Goal: Information Seeking & Learning: Learn about a topic

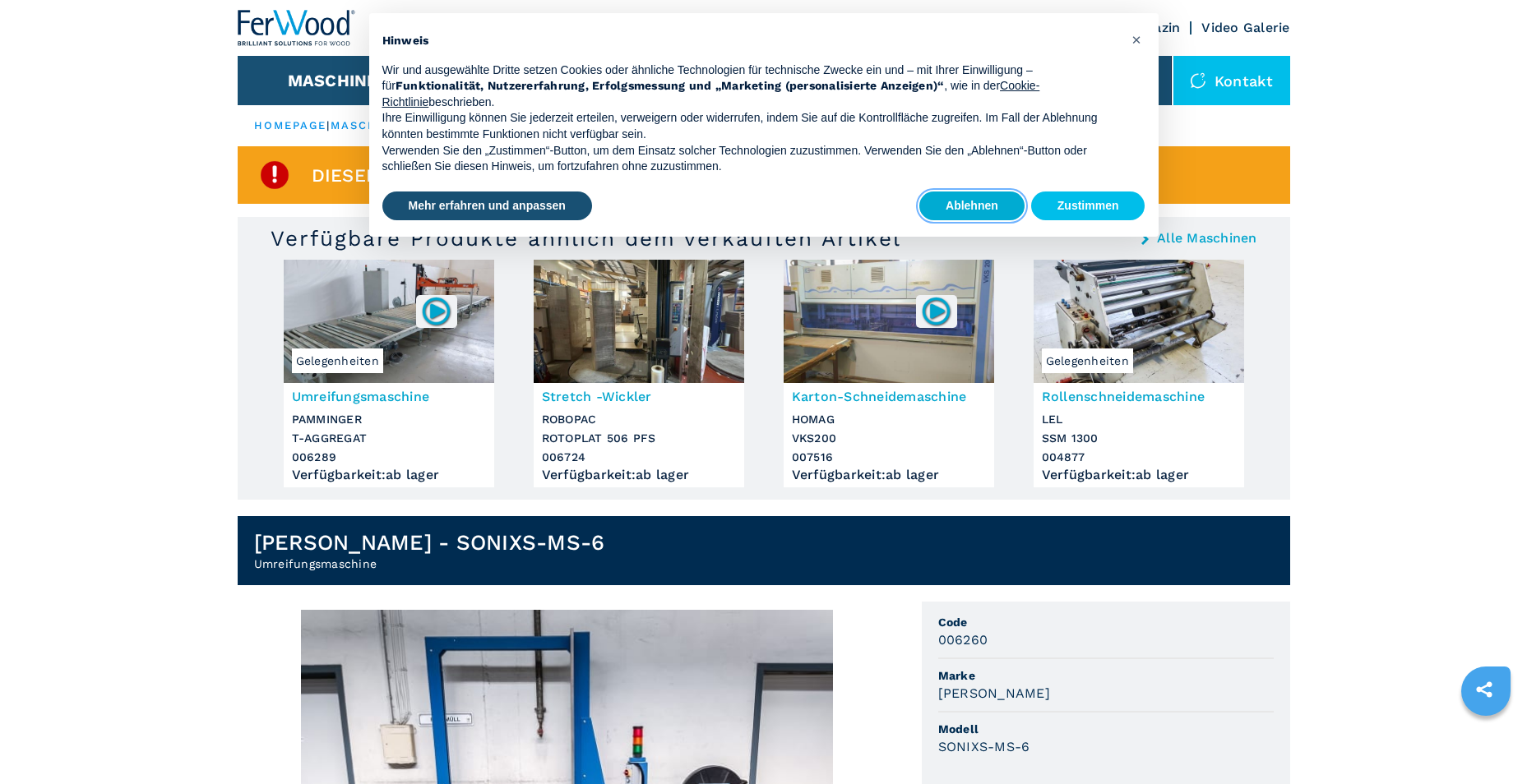
click at [985, 198] on button "Ablehnen" at bounding box center [972, 206] width 106 height 30
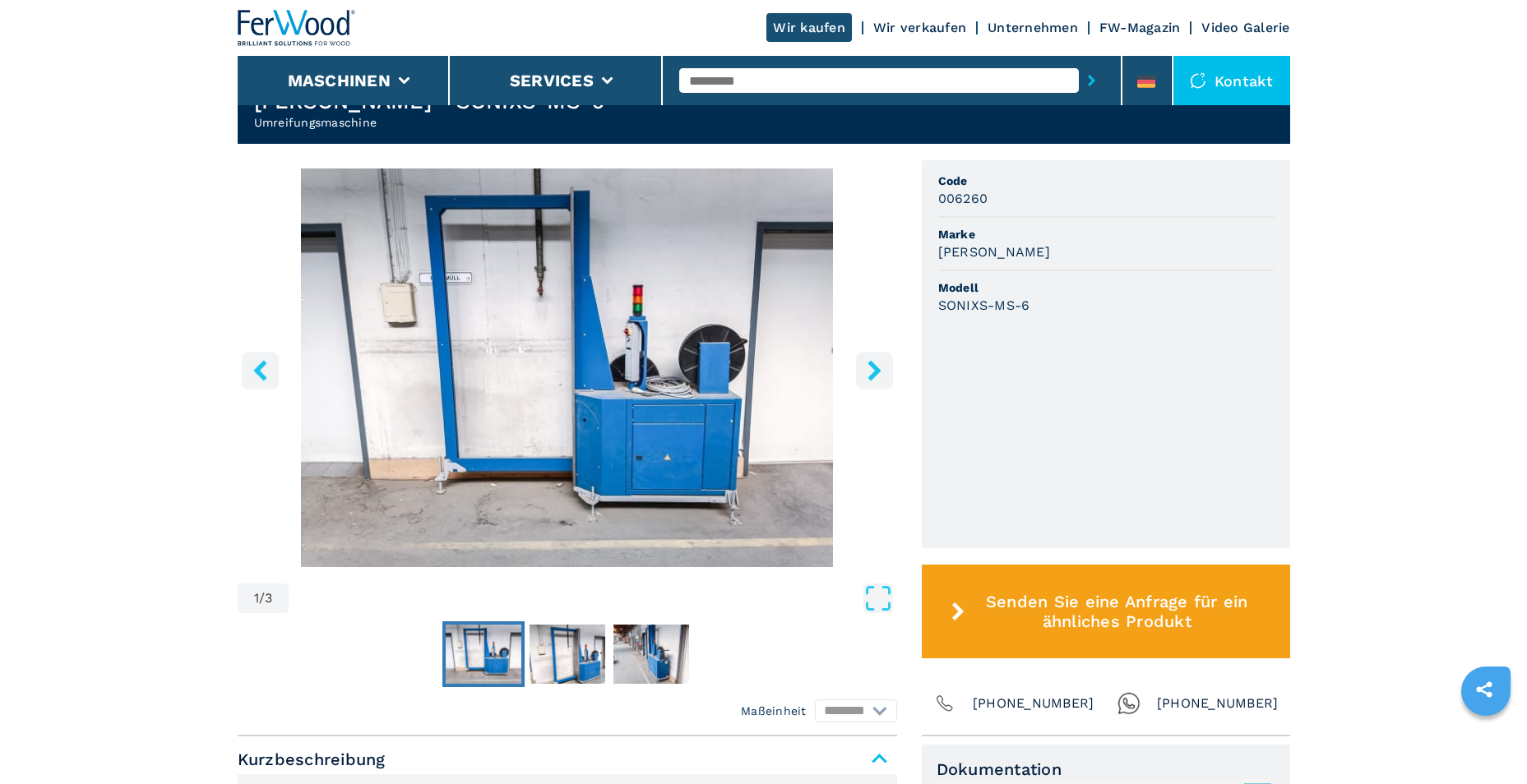
scroll to position [493, 0]
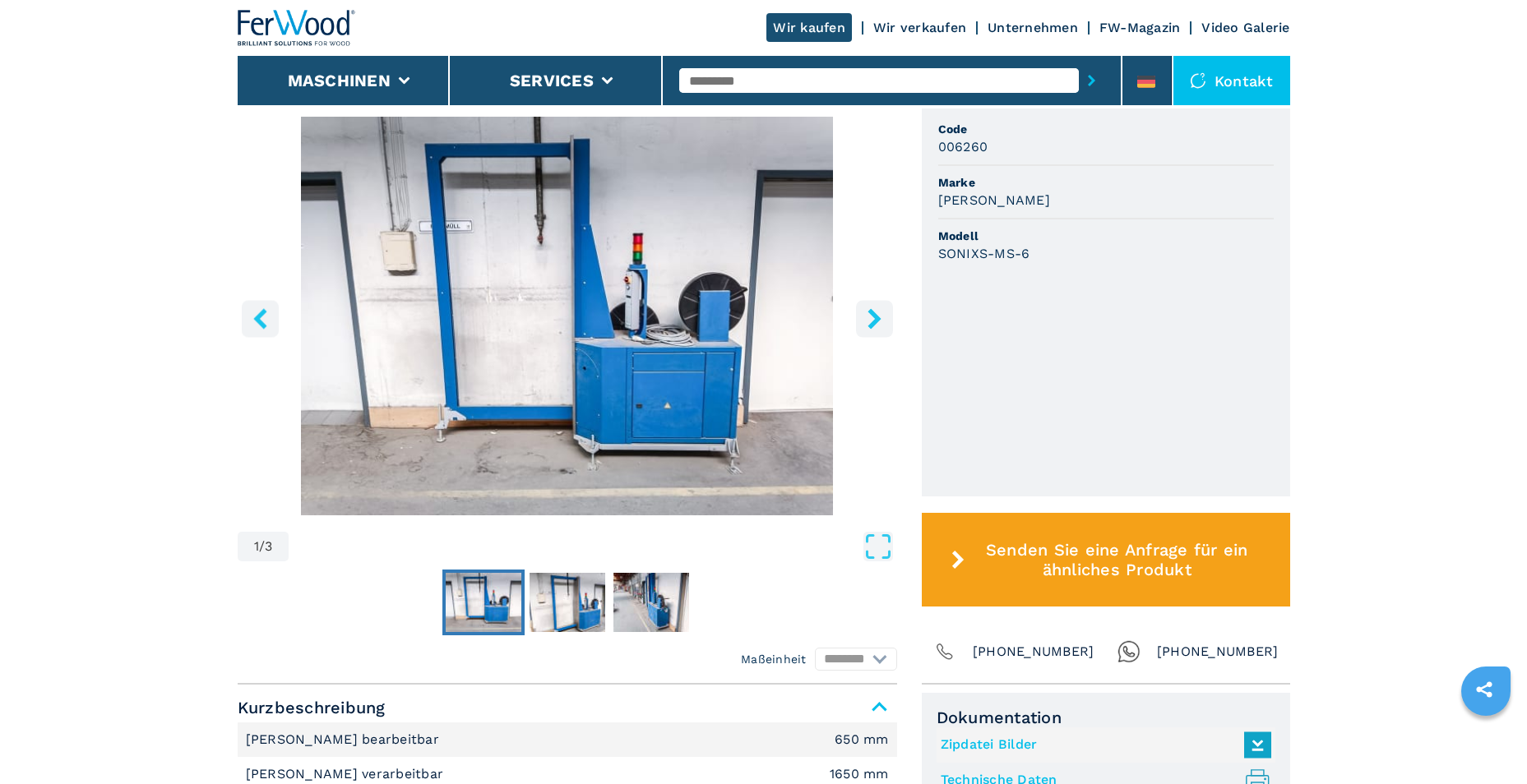
click at [878, 324] on icon "right-button" at bounding box center [874, 318] width 20 height 20
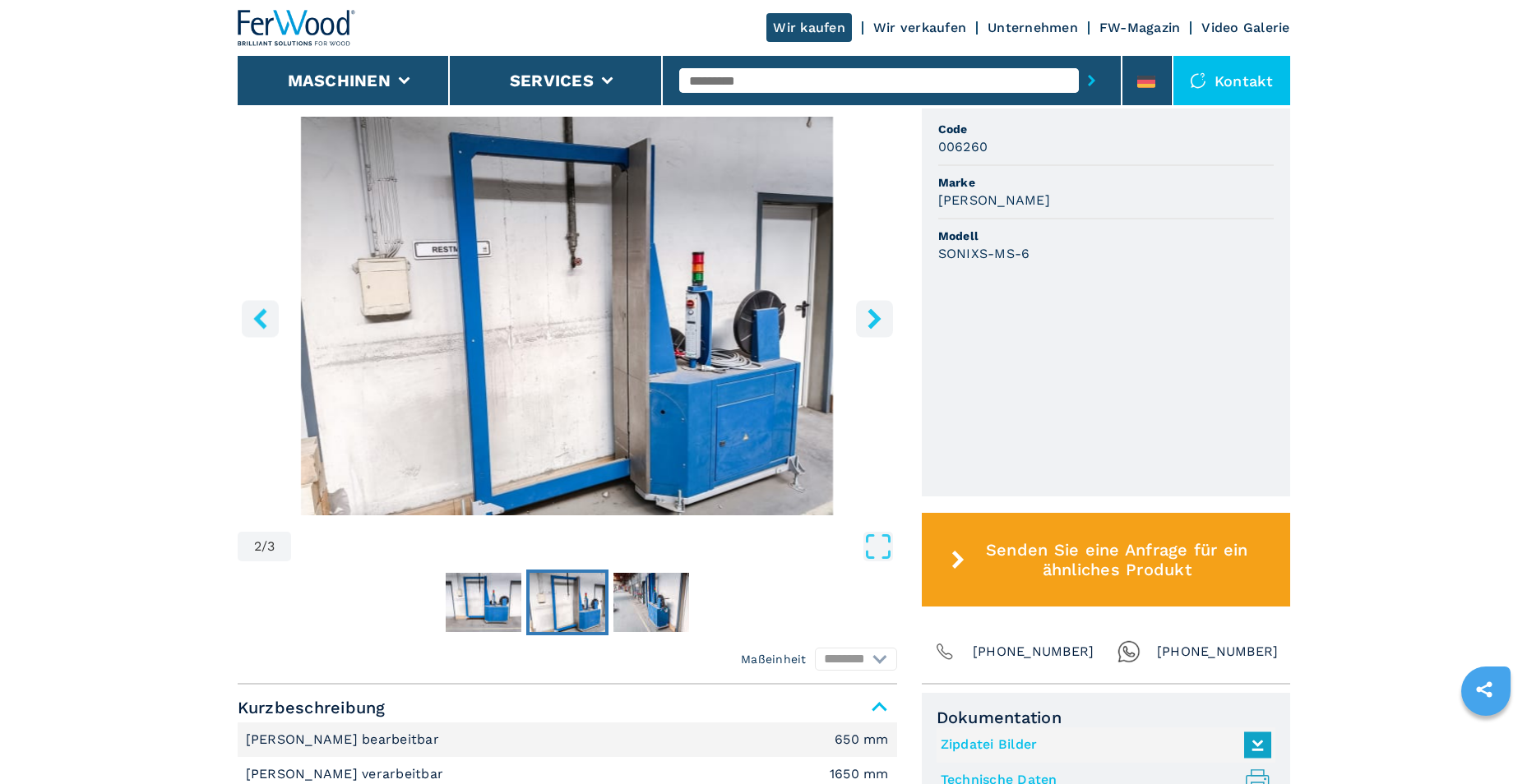
click at [878, 324] on icon "right-button" at bounding box center [874, 318] width 20 height 20
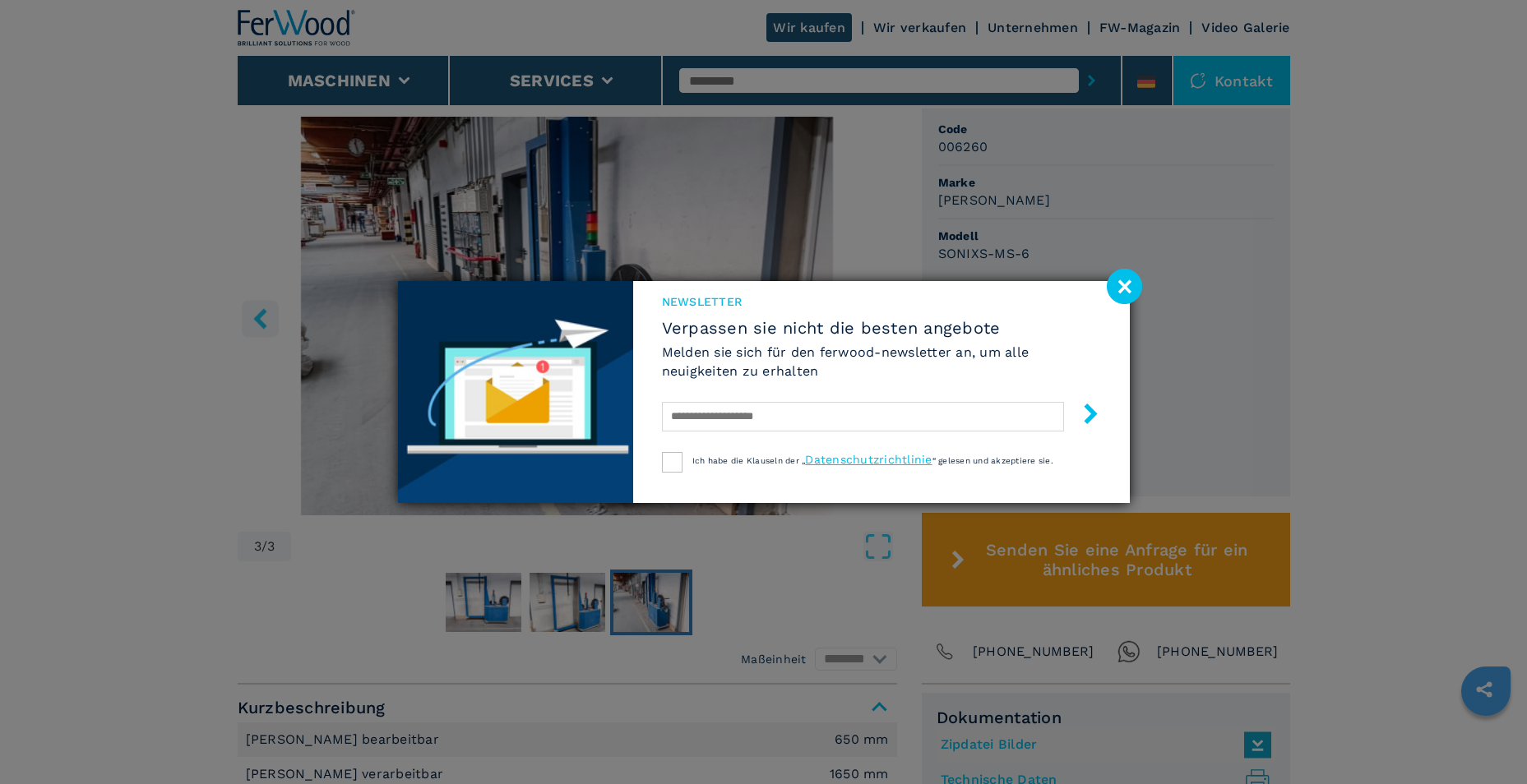
click at [1129, 292] on image at bounding box center [1124, 286] width 35 height 35
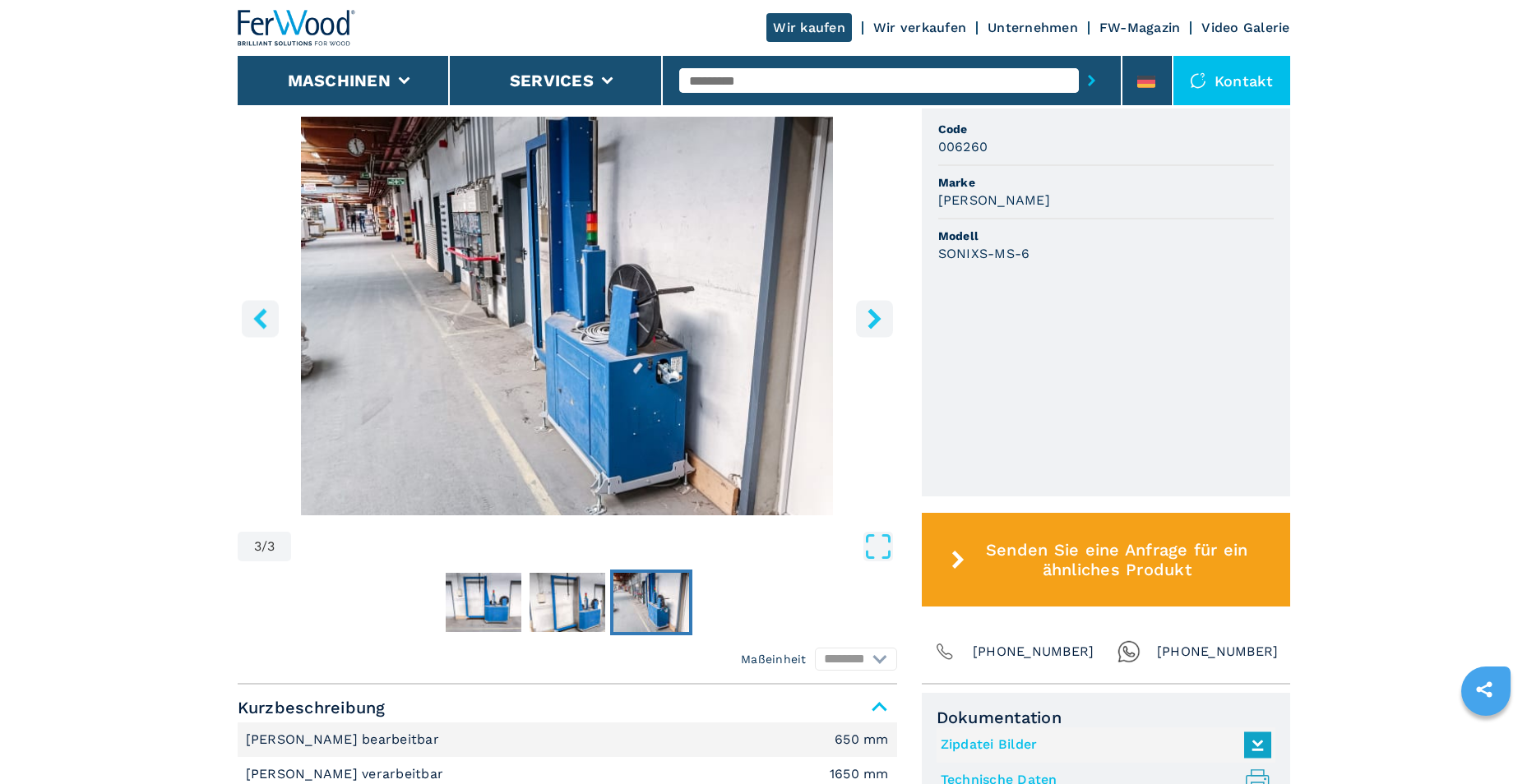
click at [866, 315] on icon "right-button" at bounding box center [874, 318] width 20 height 20
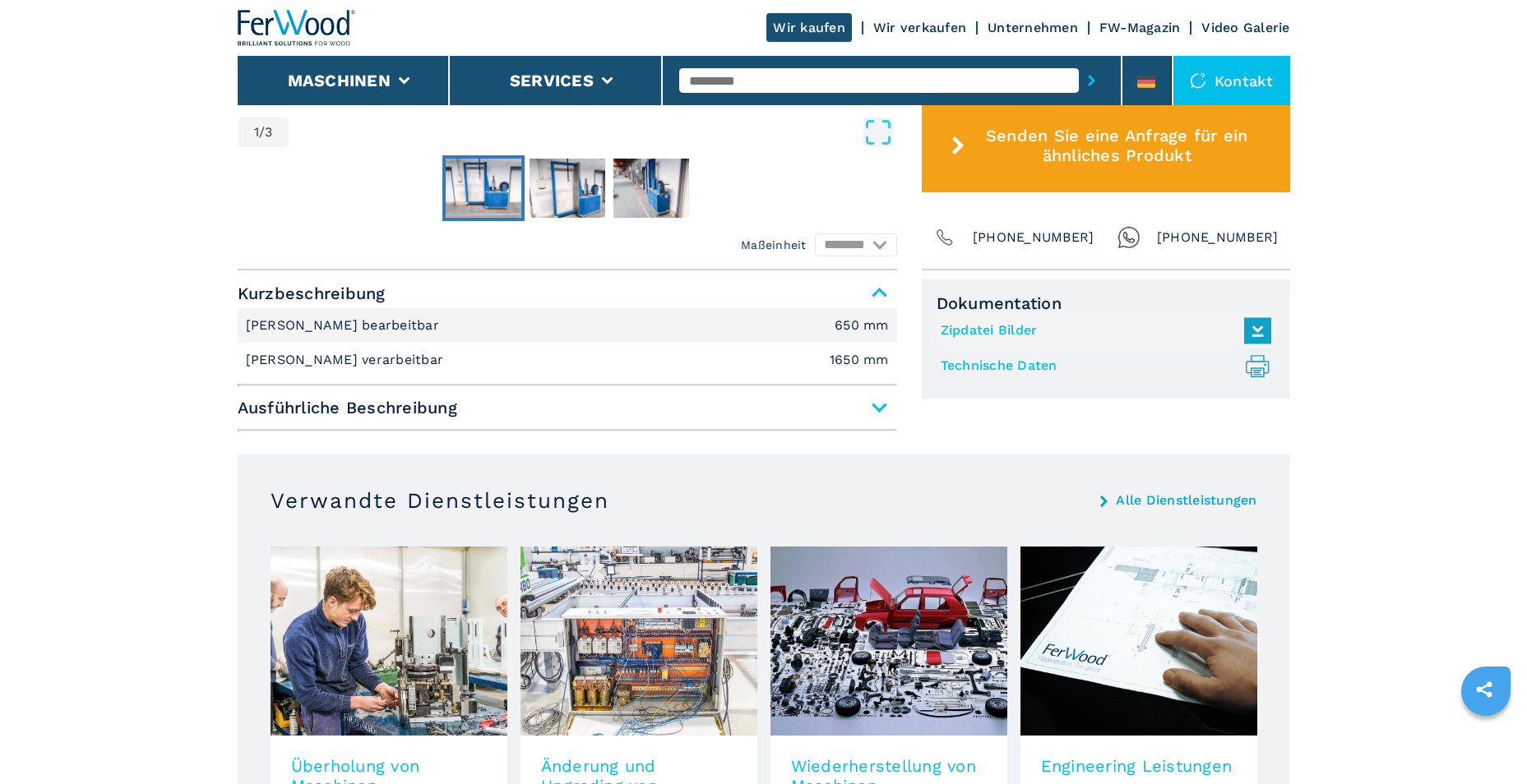
scroll to position [740, 0]
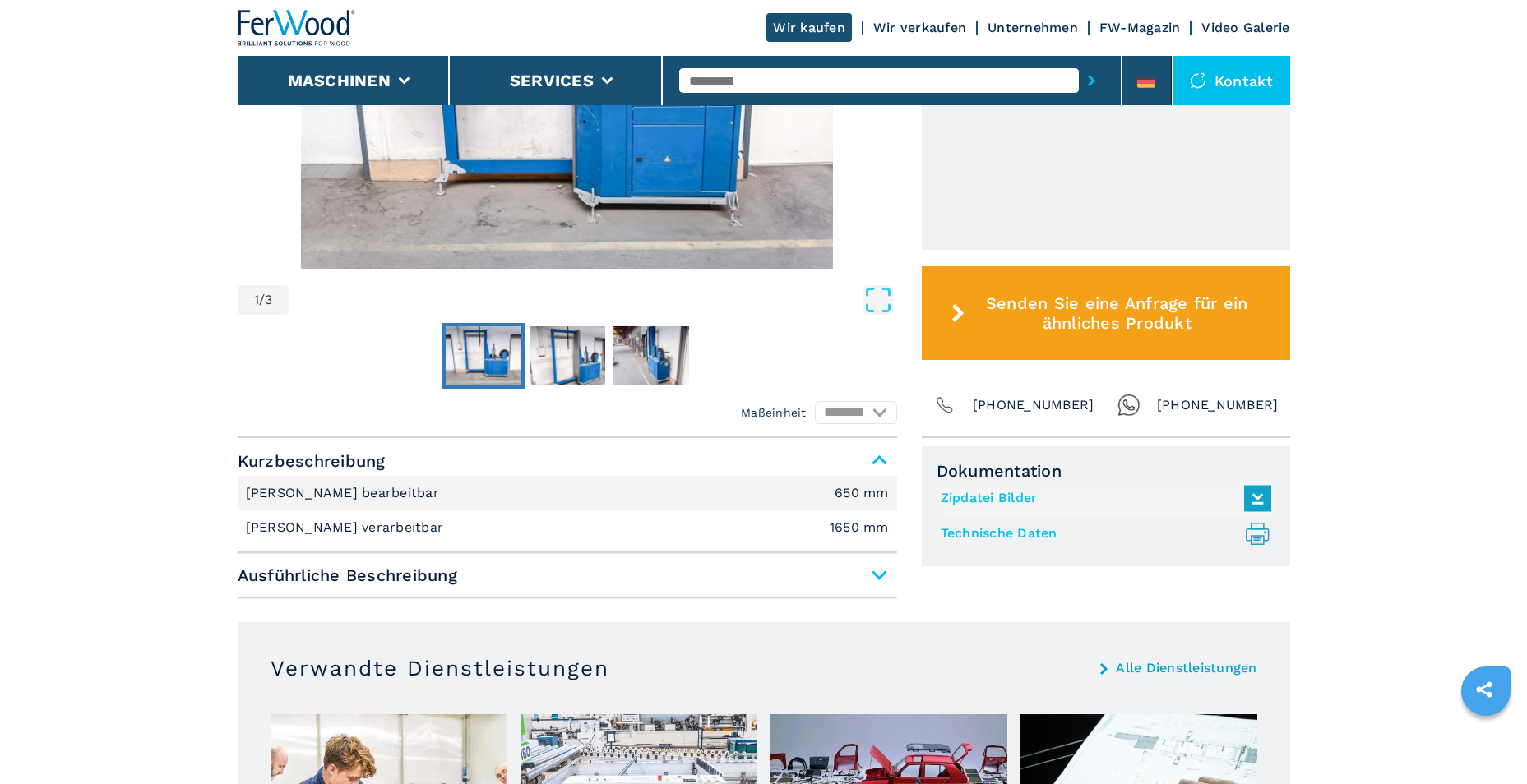
click at [878, 579] on span "Ausführliche Beschreibung" at bounding box center [568, 576] width 659 height 30
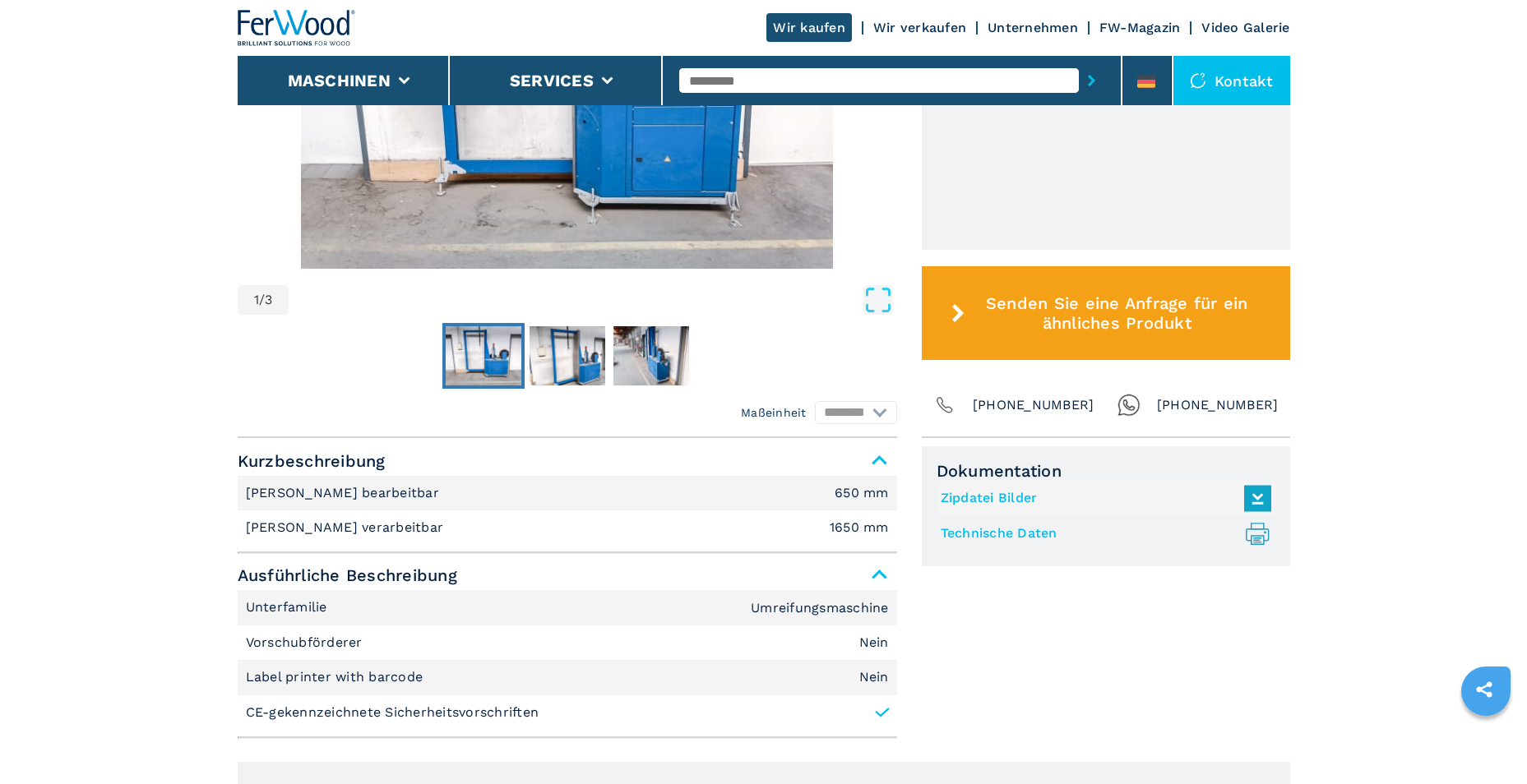
click at [881, 575] on span "Ausführliche Beschreibung" at bounding box center [568, 576] width 659 height 30
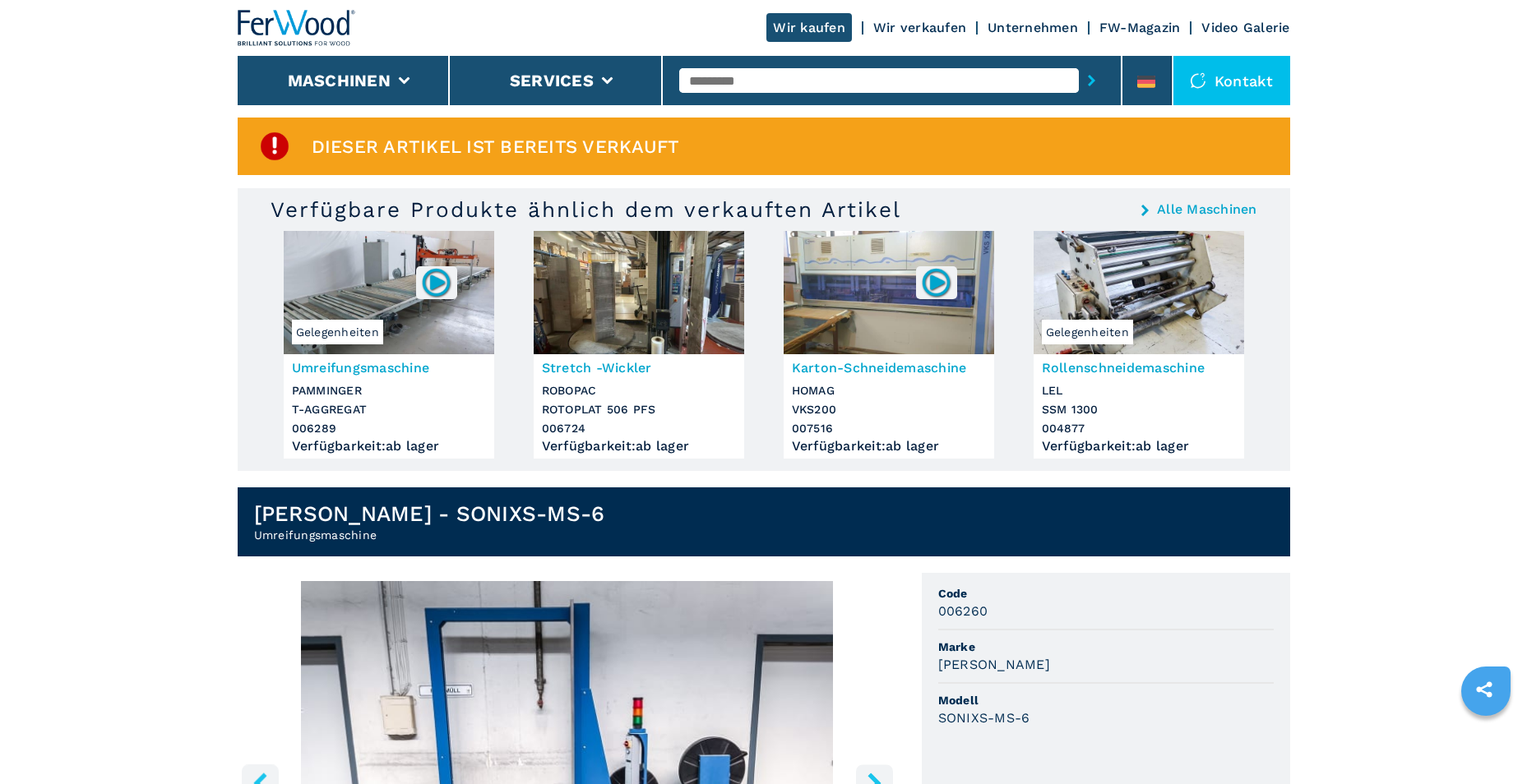
scroll to position [0, 0]
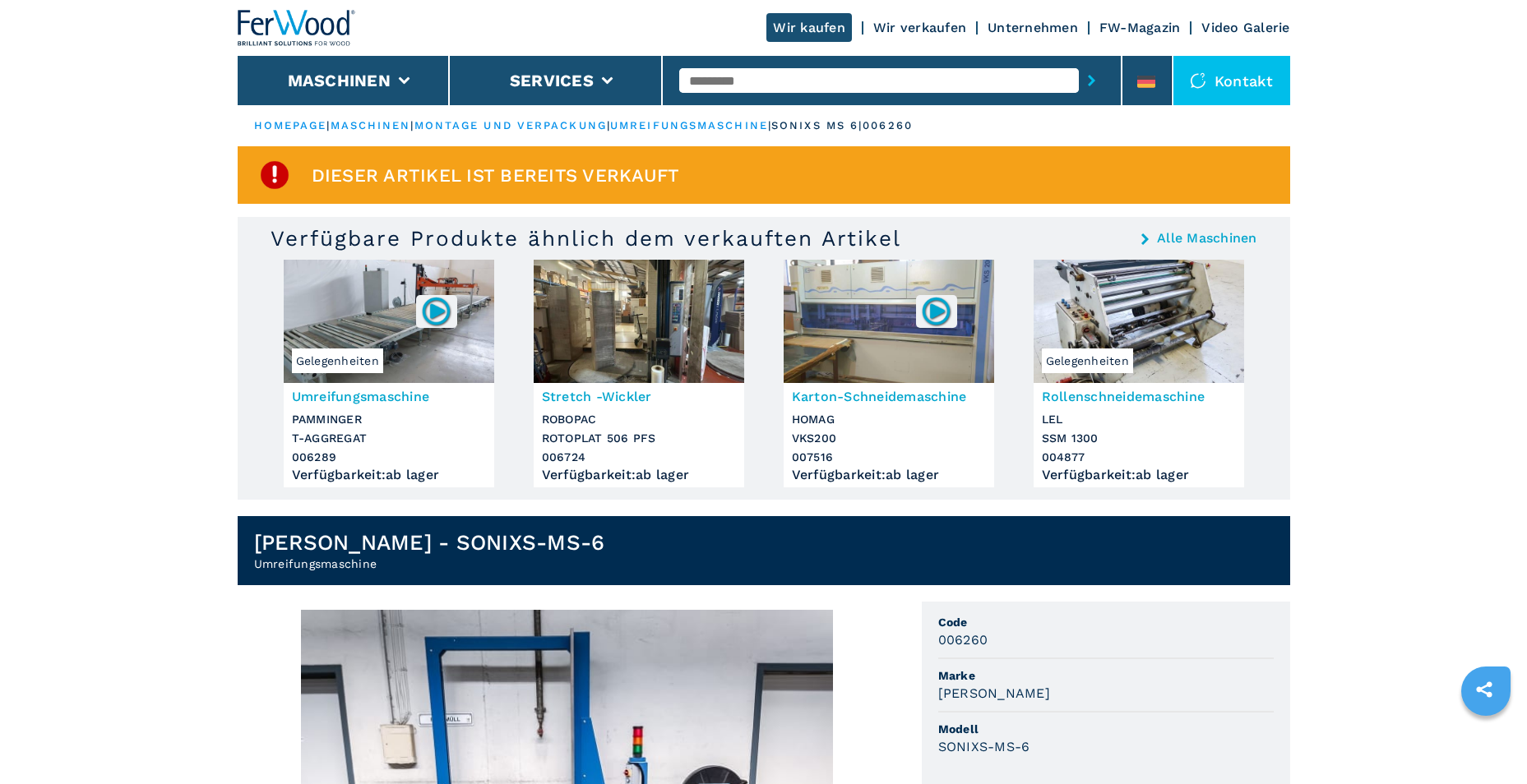
click at [833, 76] on input "text" at bounding box center [880, 81] width 400 height 25
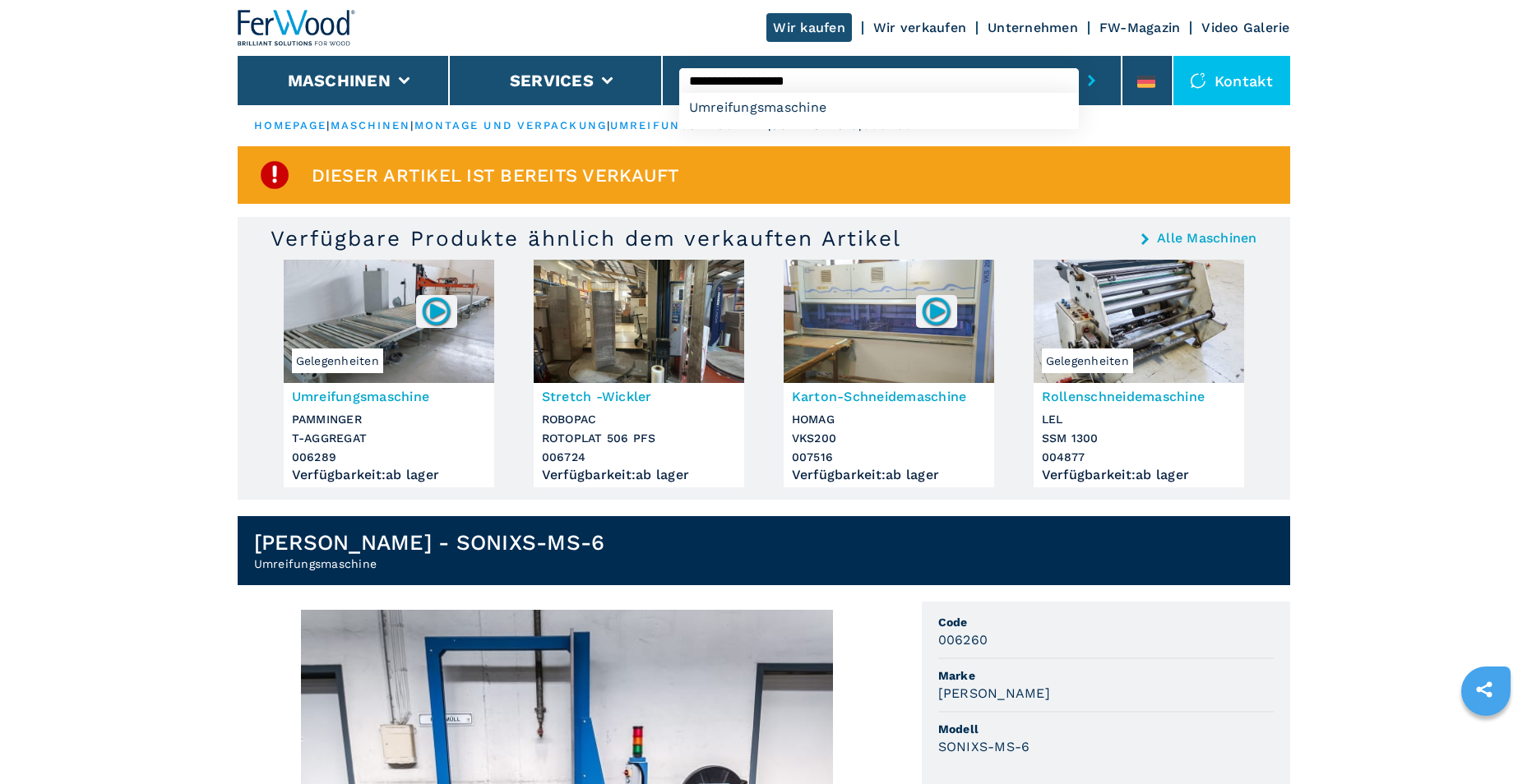
type input "**********"
click at [1079, 62] on button "submit-button" at bounding box center [1092, 81] width 26 height 38
click at [959, 87] on input "**********" at bounding box center [880, 81] width 400 height 25
click at [1092, 78] on icon "submit-button" at bounding box center [1092, 81] width 7 height 11
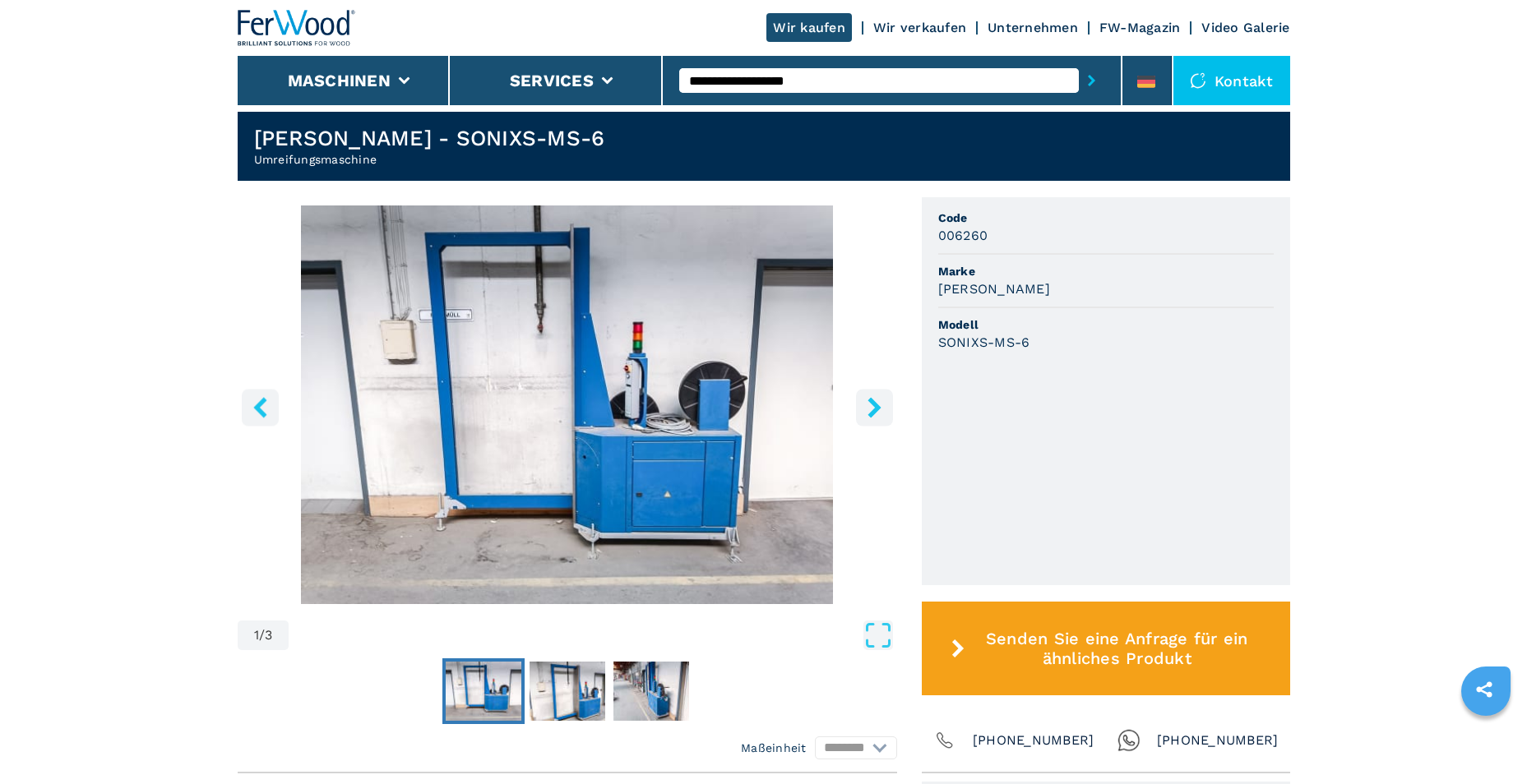
scroll to position [493, 0]
